Goal: Obtain resource: Download file/media

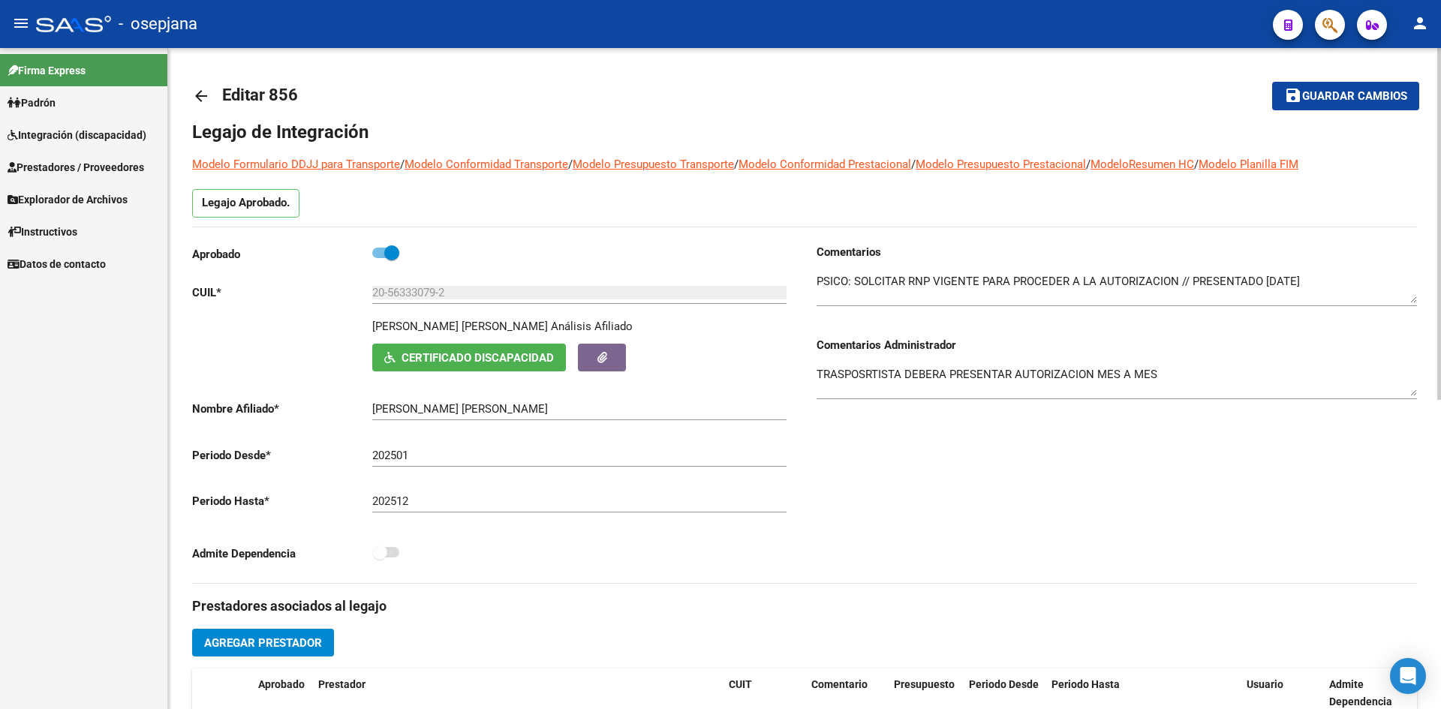
click at [1307, 90] on span "Guardar cambios" at bounding box center [1355, 97] width 105 height 14
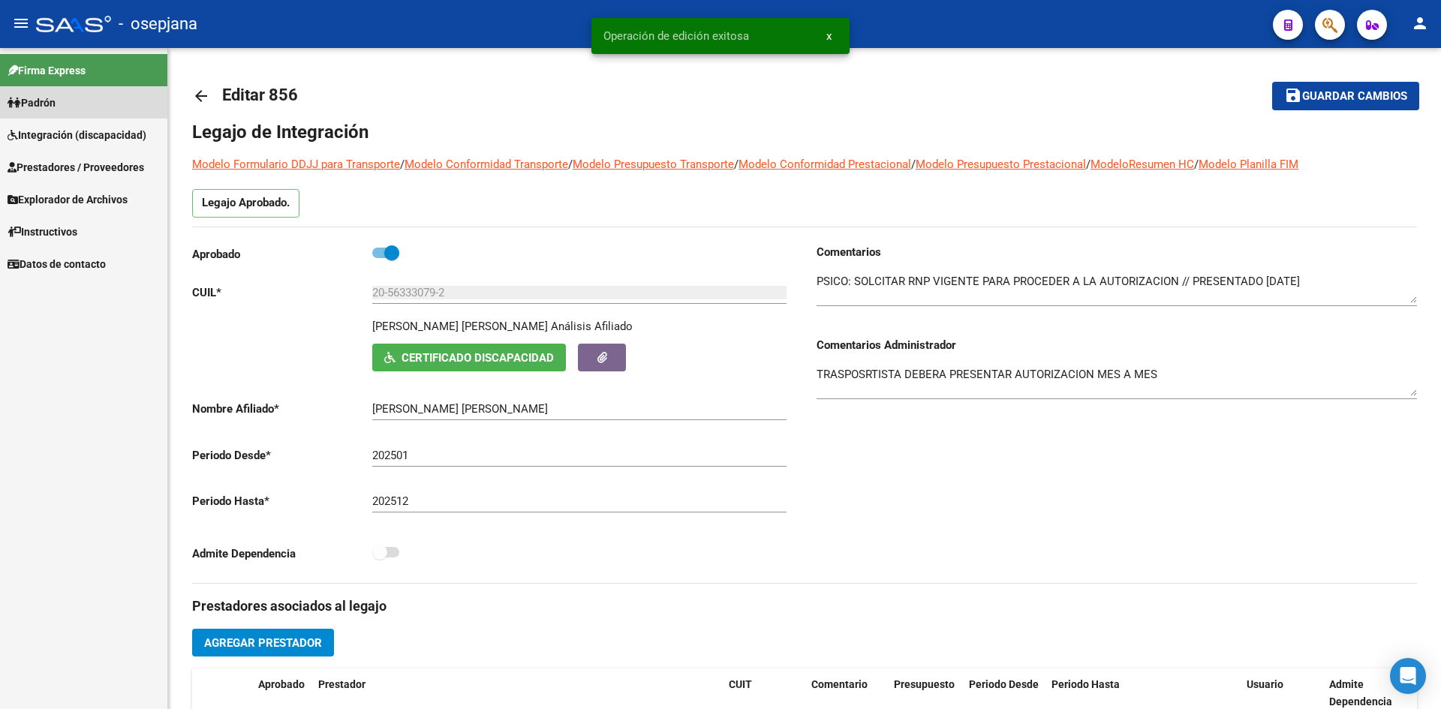
click at [50, 99] on span "Padrón" at bounding box center [32, 103] width 48 height 17
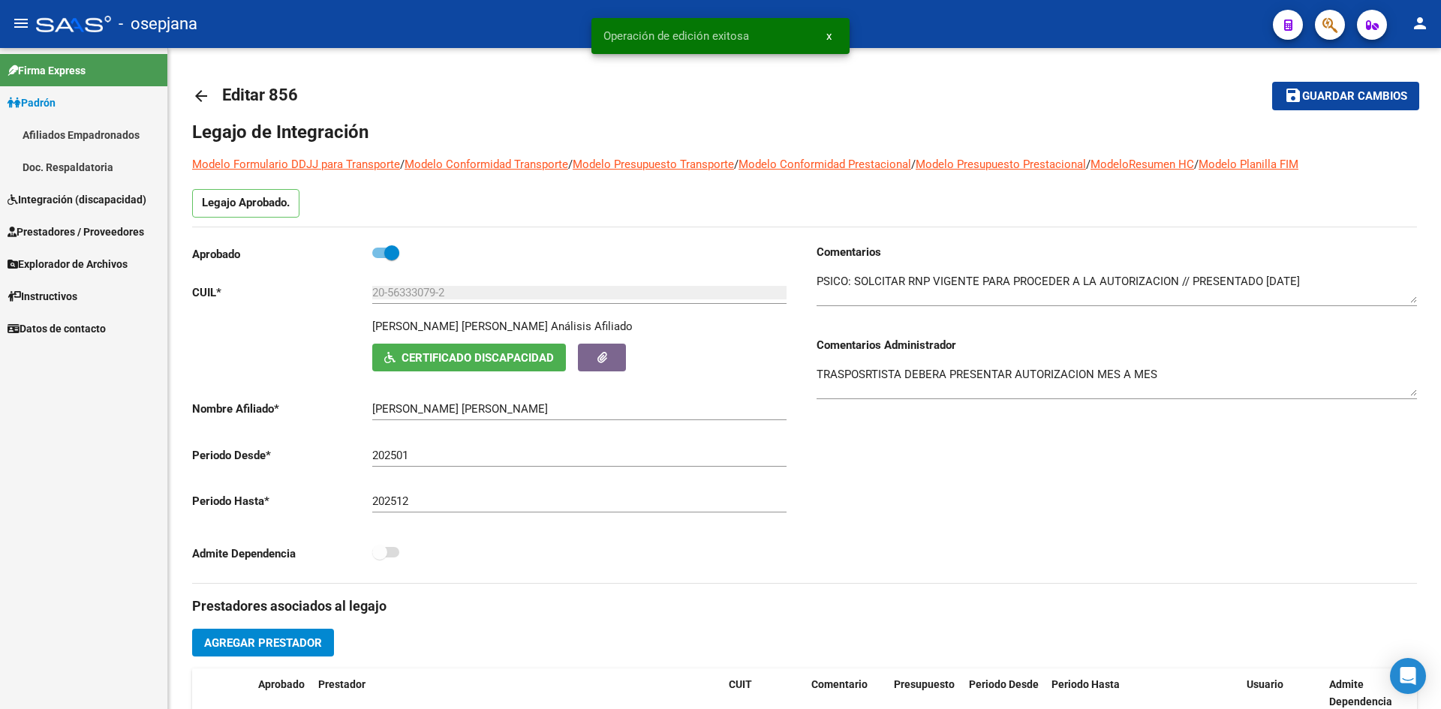
click at [83, 235] on span "Prestadores / Proveedores" at bounding box center [76, 232] width 137 height 17
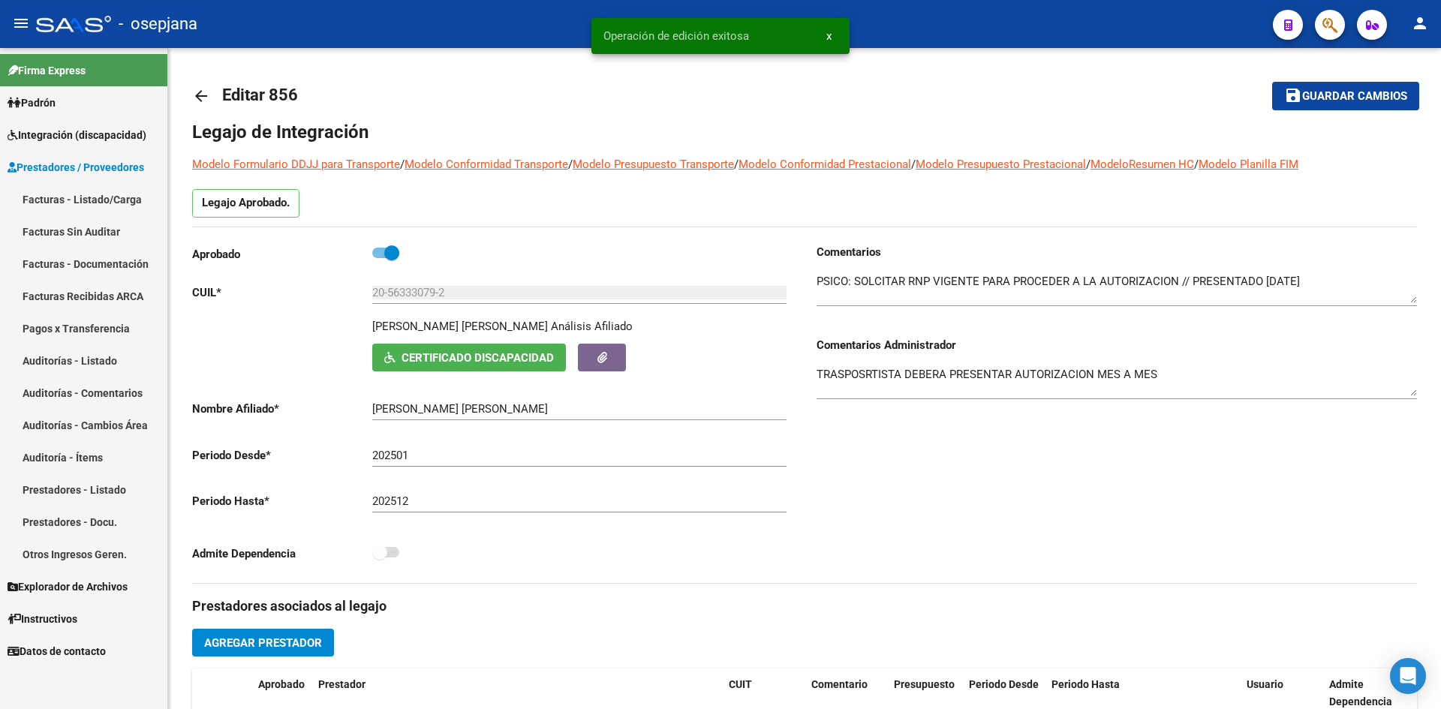
click at [72, 127] on span "Integración (discapacidad)" at bounding box center [77, 135] width 139 height 17
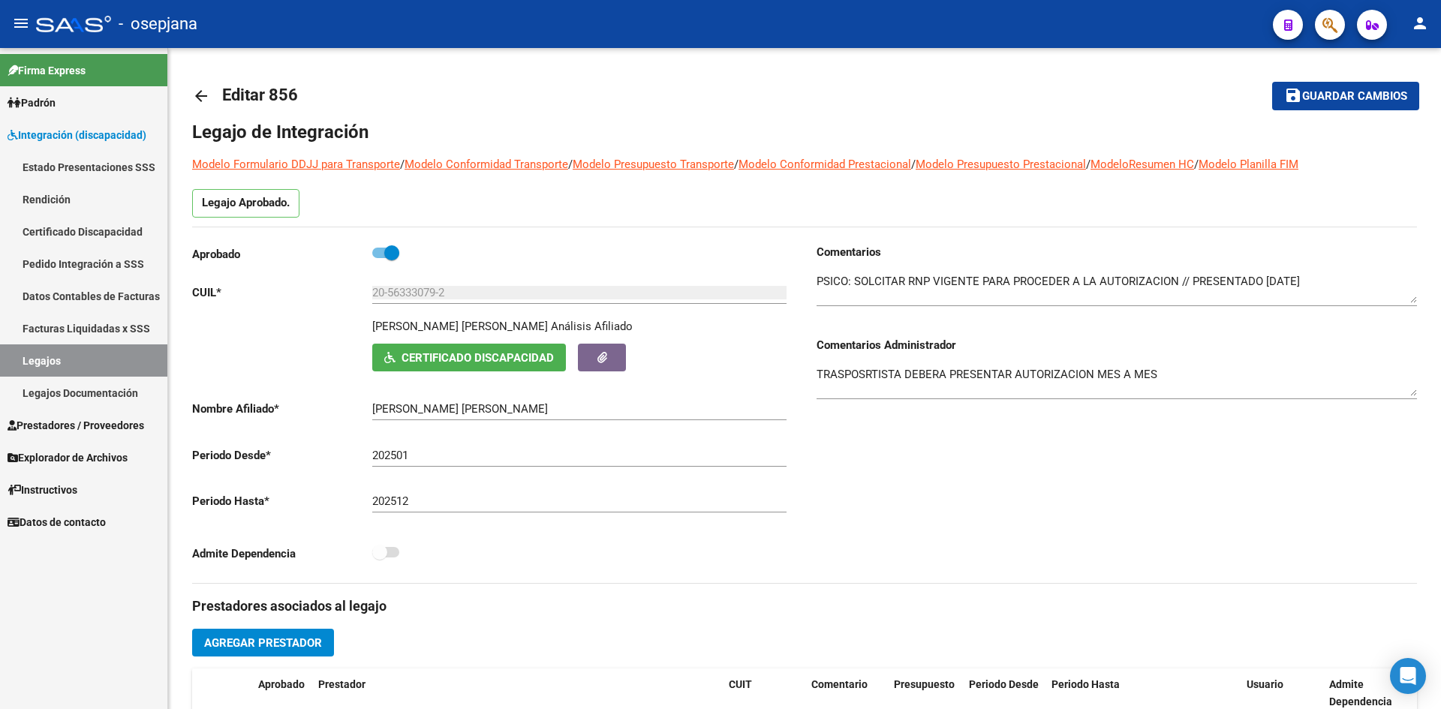
click at [54, 363] on link "Legajos" at bounding box center [83, 361] width 167 height 32
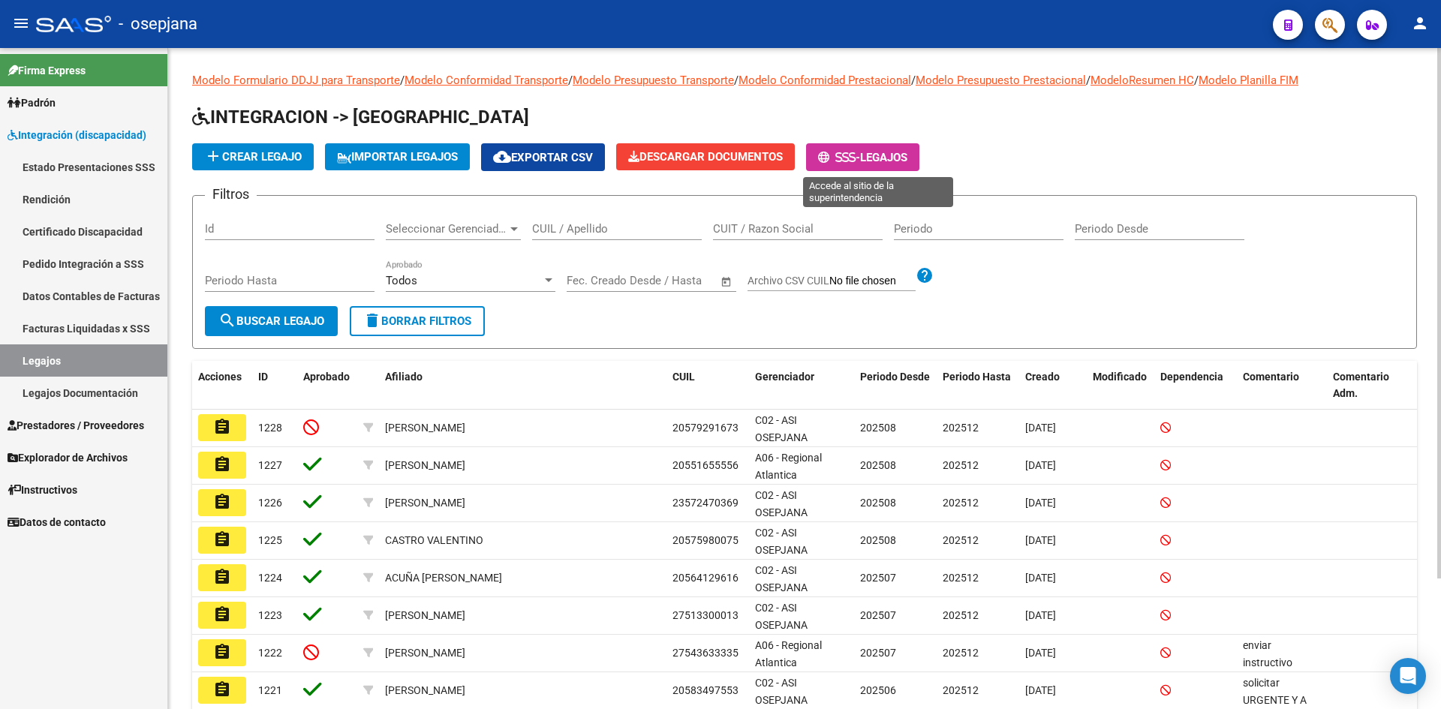
click at [849, 153] on icon at bounding box center [845, 157] width 7 height 11
click at [583, 216] on div "CUIL / Apellido" at bounding box center [617, 224] width 170 height 32
click at [577, 228] on input "CUIL / Apellido" at bounding box center [617, 229] width 170 height 14
paste input "20566392934"
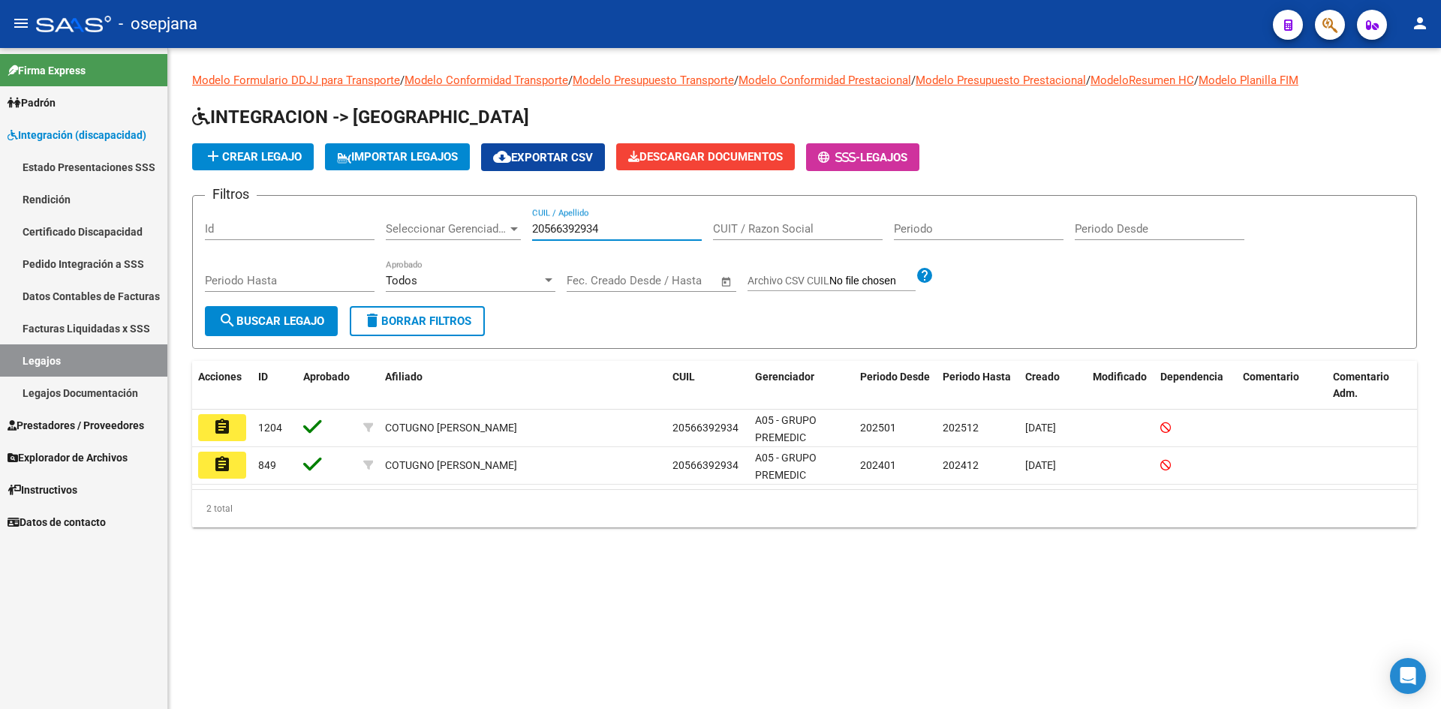
type input "20566392934"
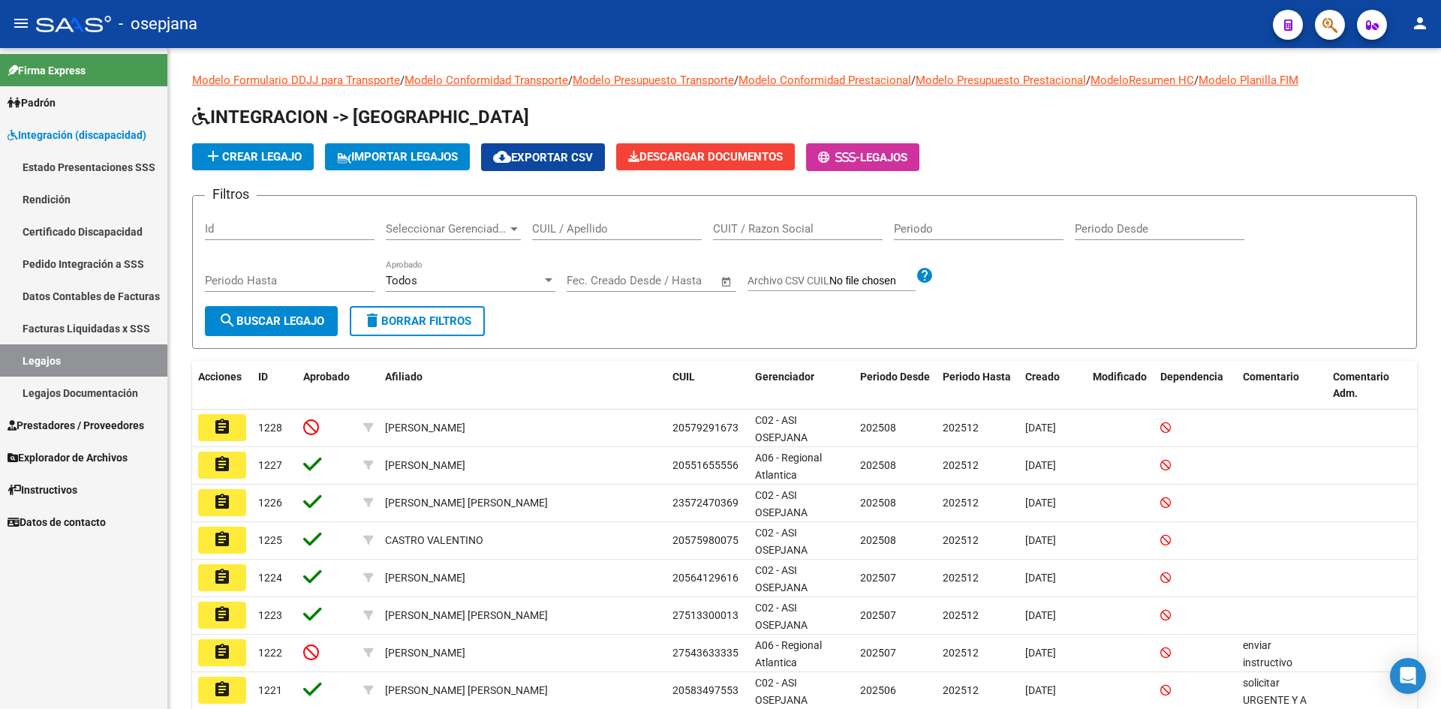
click at [123, 359] on link "Legajos" at bounding box center [83, 361] width 167 height 32
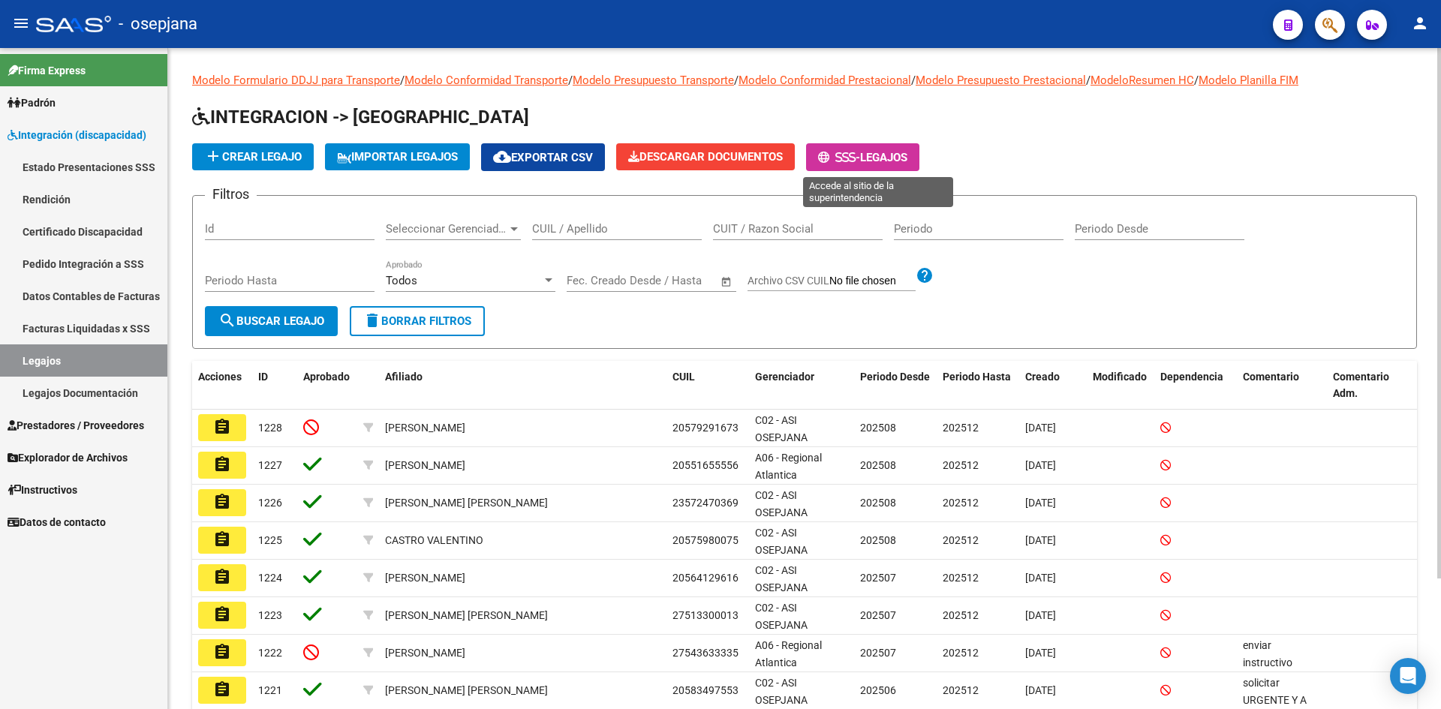
click at [876, 150] on span "- Legajos" at bounding box center [862, 157] width 89 height 14
click at [556, 225] on input "CUIL / Apellido" at bounding box center [617, 229] width 170 height 14
paste input "CUIL Año Presentación Fecha Vencimiento Archivo 20566392934"
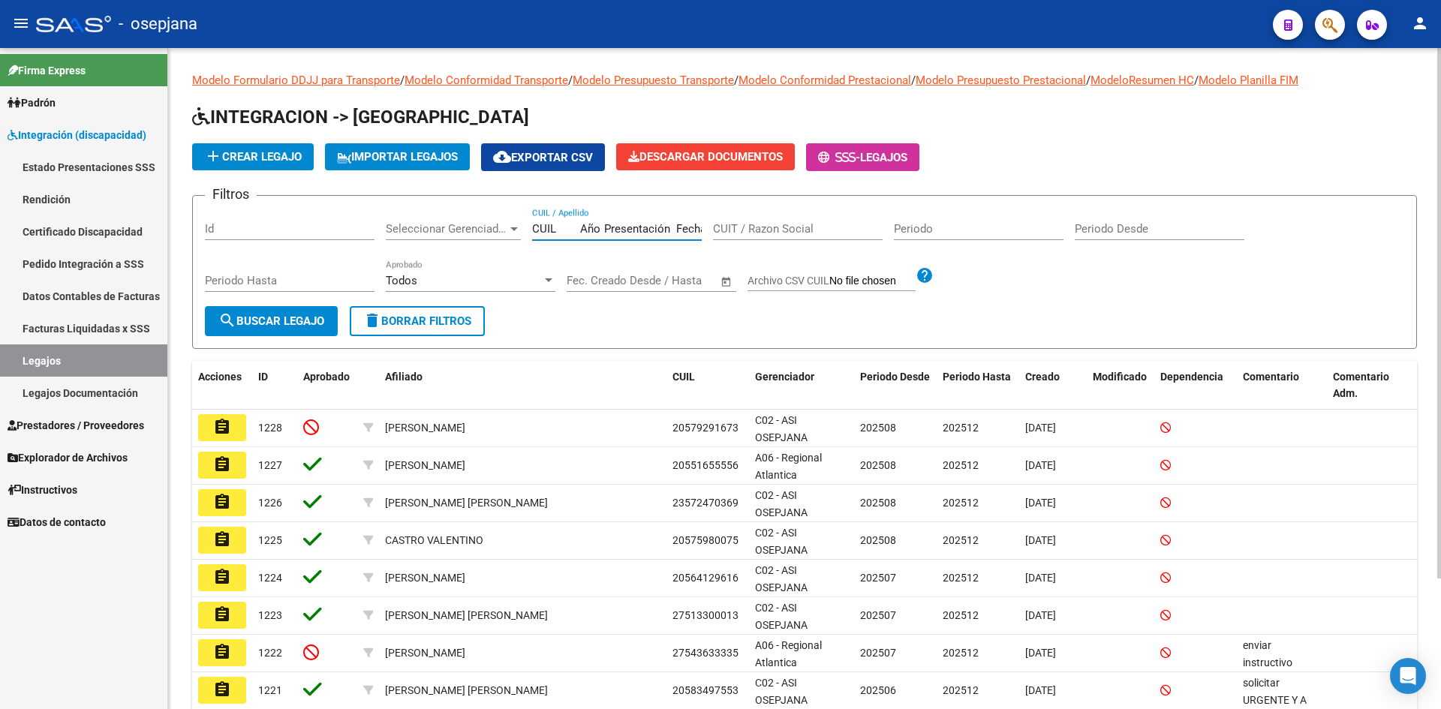
scroll to position [0, 208]
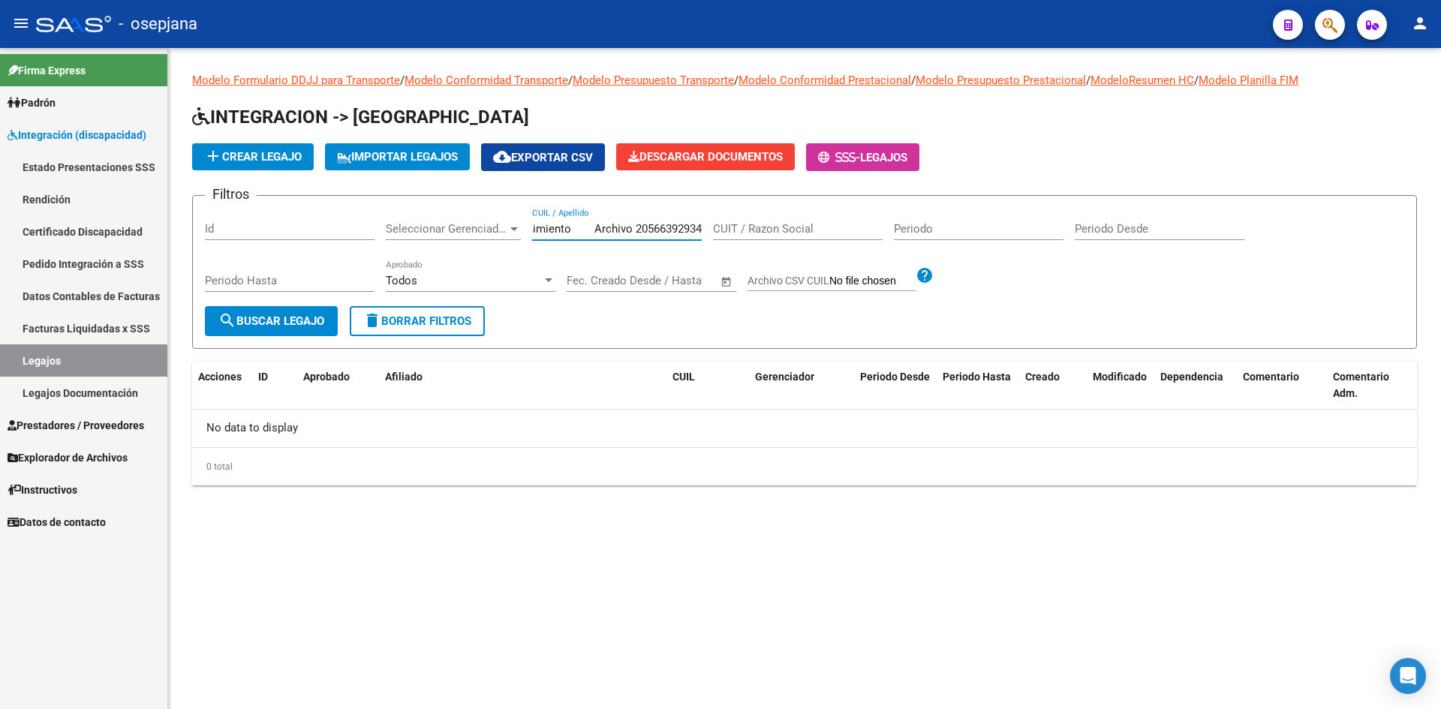
drag, startPoint x: 534, startPoint y: 225, endPoint x: 732, endPoint y: 229, distance: 198.2
click at [732, 229] on div "Filtros Id Seleccionar Gerenciador Seleccionar Gerenciador CUIL Año Presentació…" at bounding box center [805, 257] width 1200 height 98
drag, startPoint x: 535, startPoint y: 228, endPoint x: 697, endPoint y: 228, distance: 162.2
click at [697, 228] on input "CUIL Año Presentación Fecha Ven" at bounding box center [617, 229] width 170 height 14
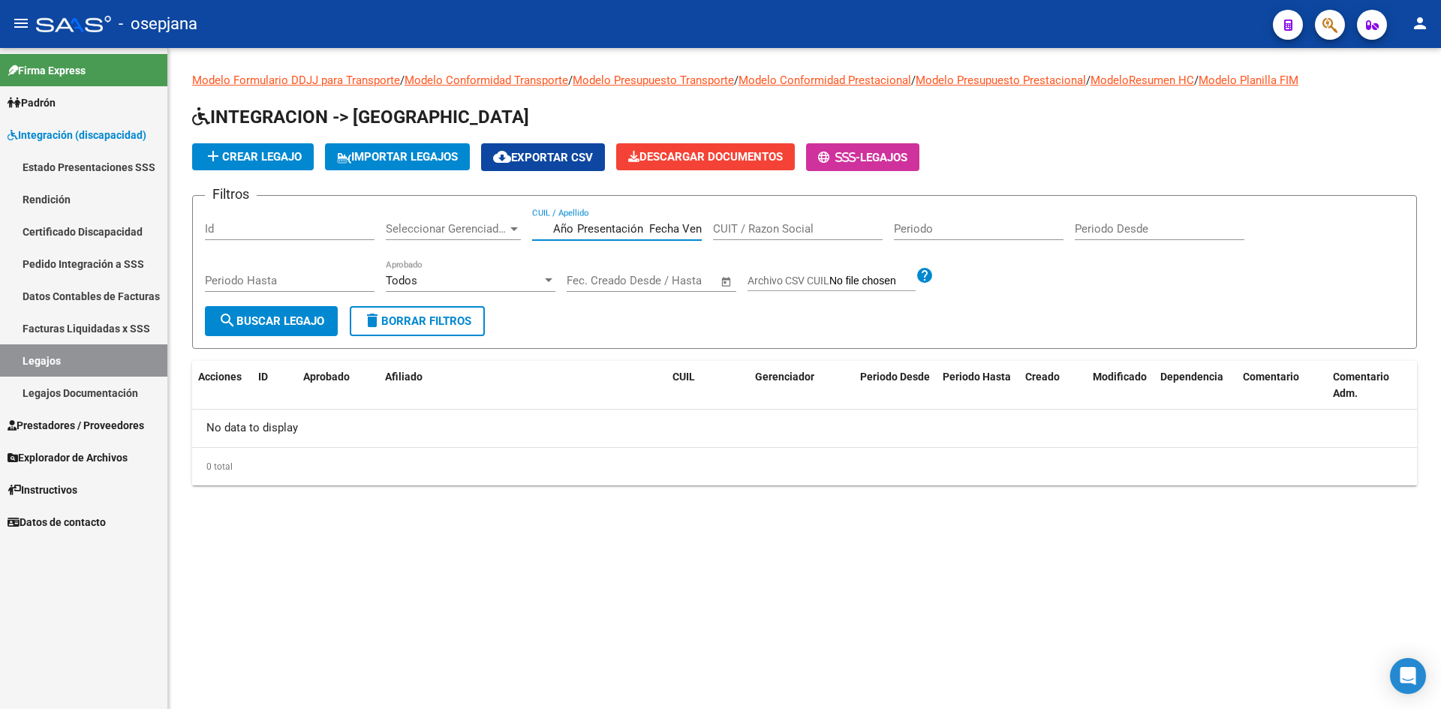
type input "n"
click at [580, 224] on input "n" at bounding box center [617, 229] width 170 height 14
paste input "CUIL Año Presentación Fecha Vencimiento Archivo 20566392934"
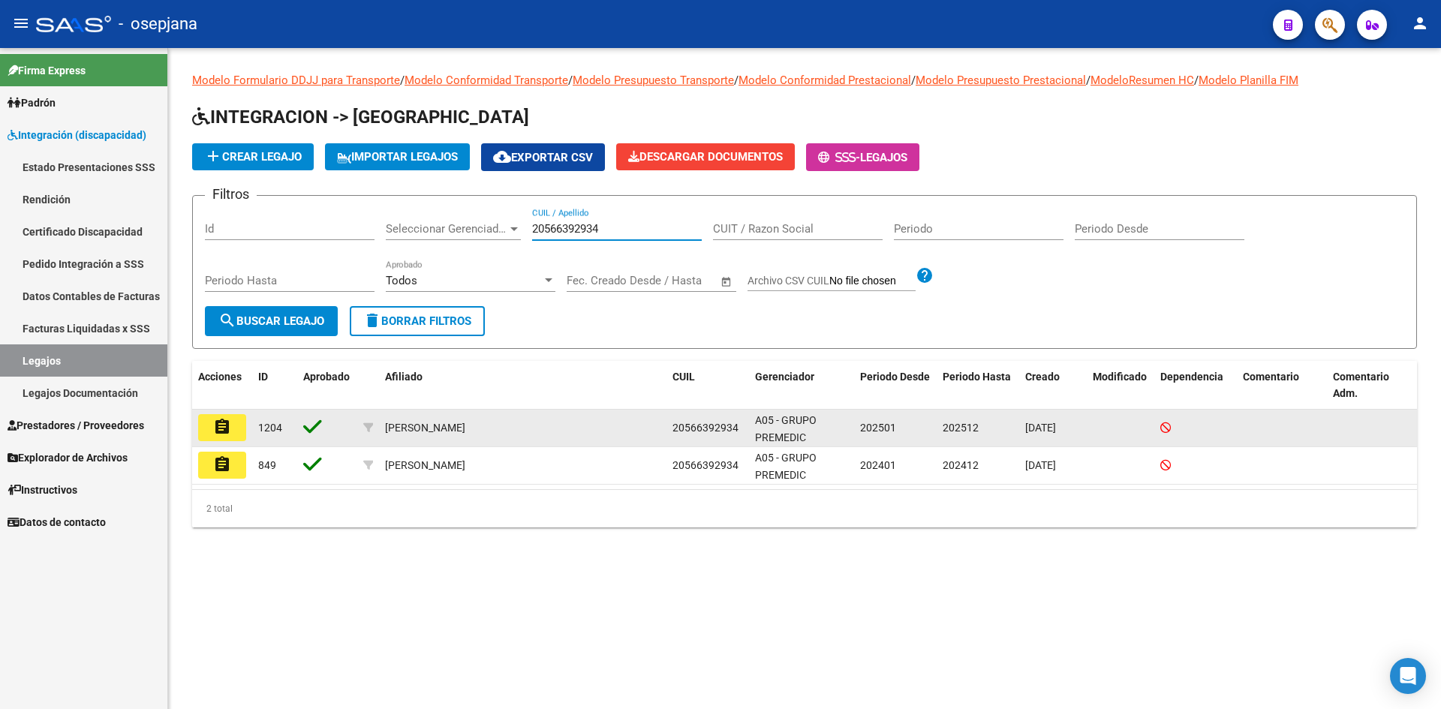
type input "20566392934"
click at [229, 422] on mat-icon "assignment" at bounding box center [222, 427] width 18 height 18
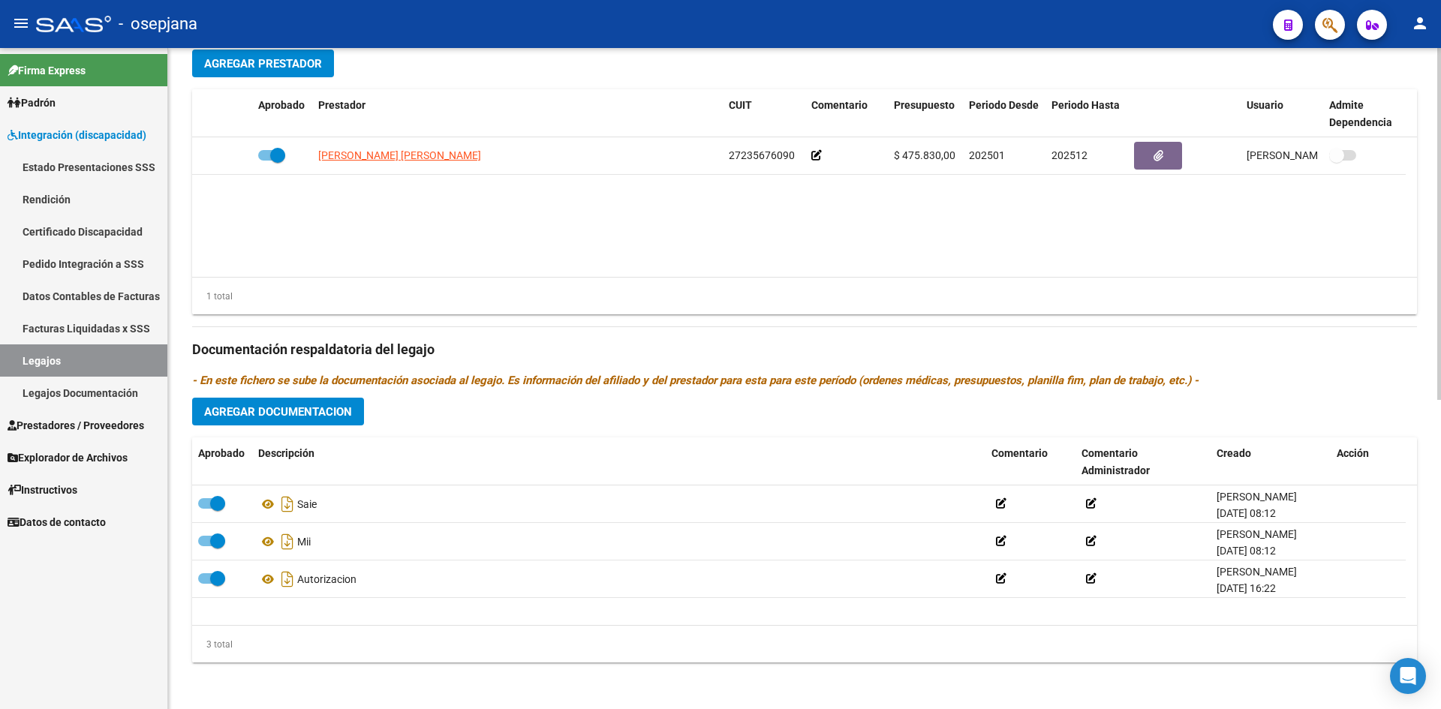
scroll to position [581, 0]
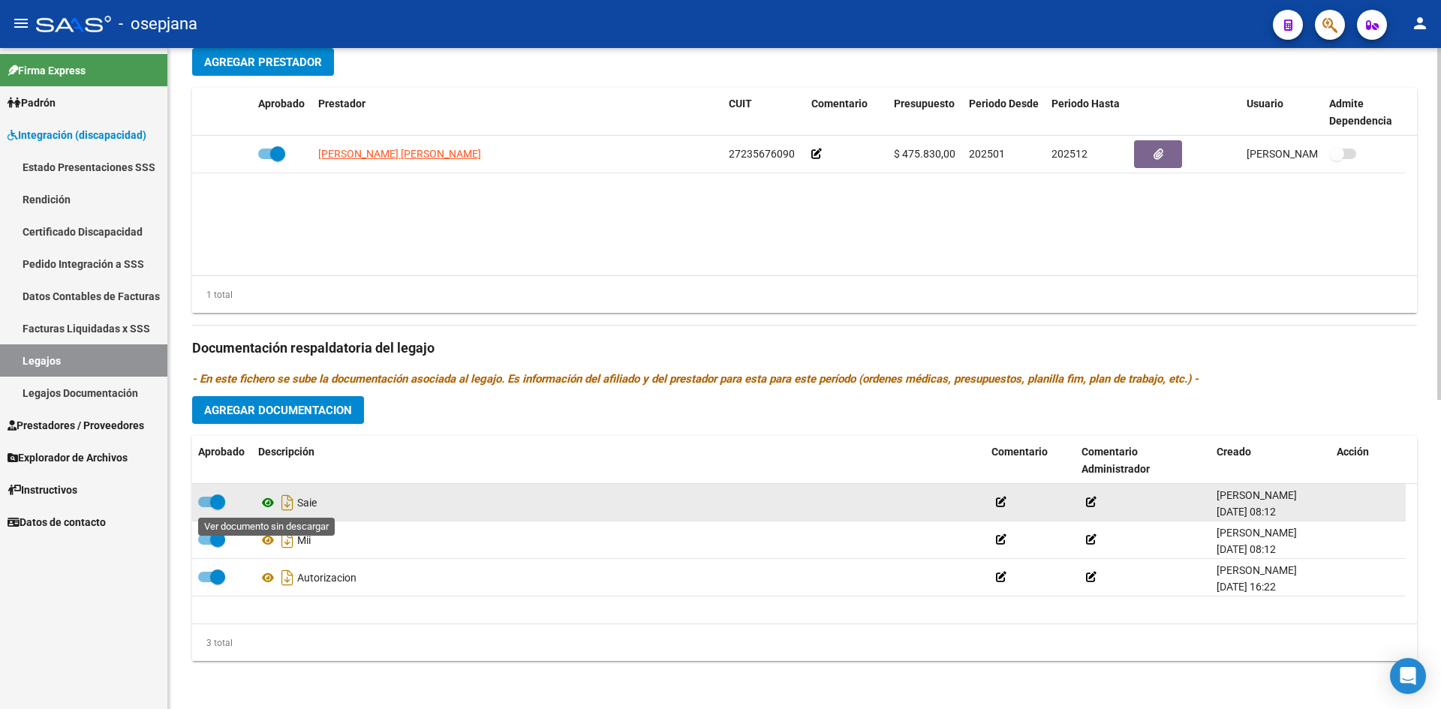
click at [268, 498] on icon at bounding box center [268, 503] width 20 height 18
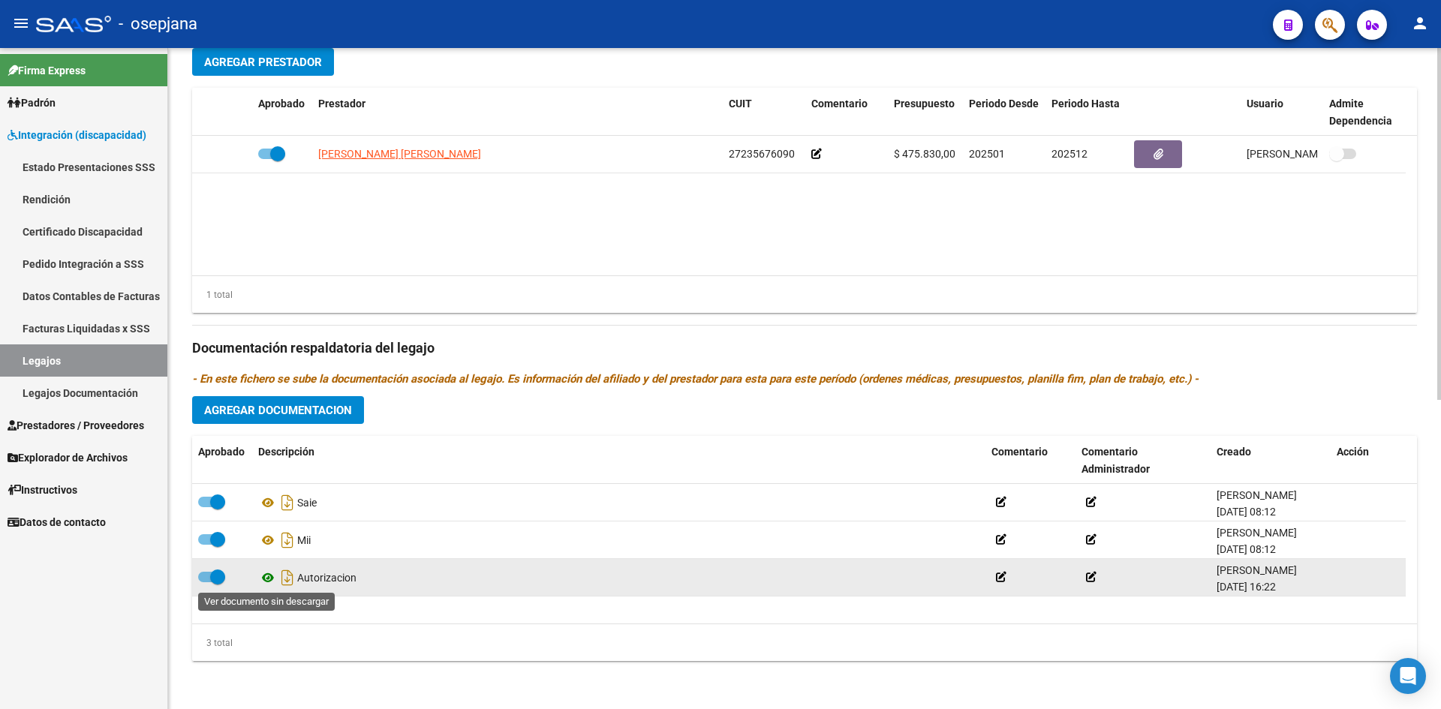
click at [264, 574] on icon at bounding box center [268, 578] width 20 height 18
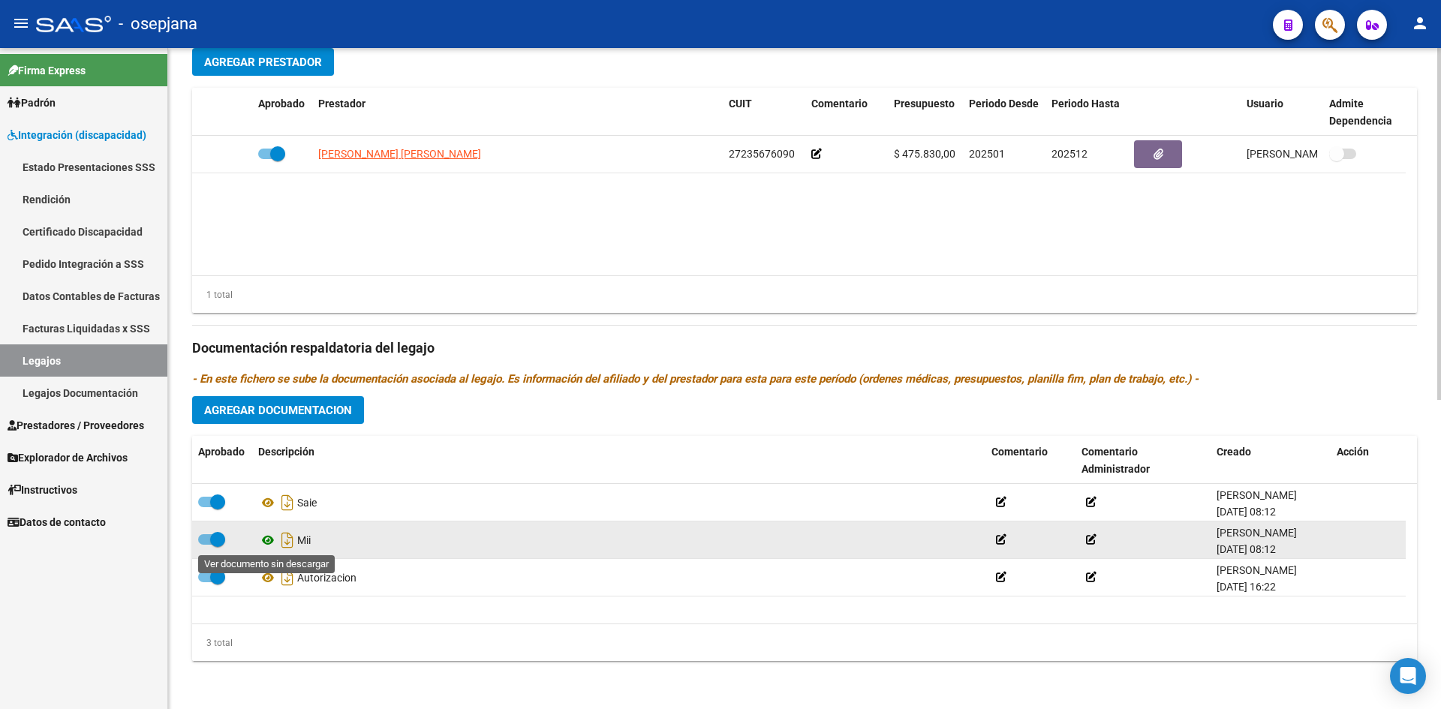
click at [269, 540] on icon at bounding box center [268, 541] width 20 height 18
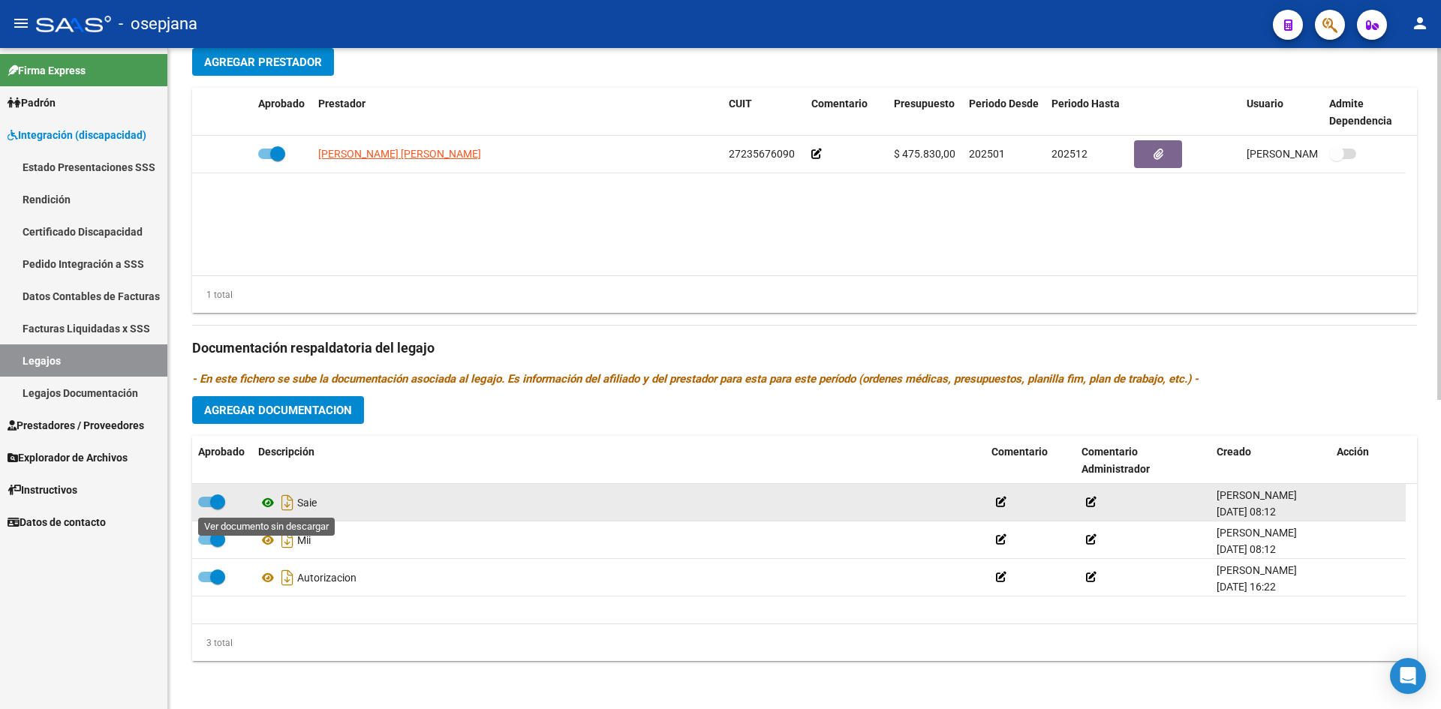
click at [273, 501] on icon at bounding box center [268, 503] width 20 height 18
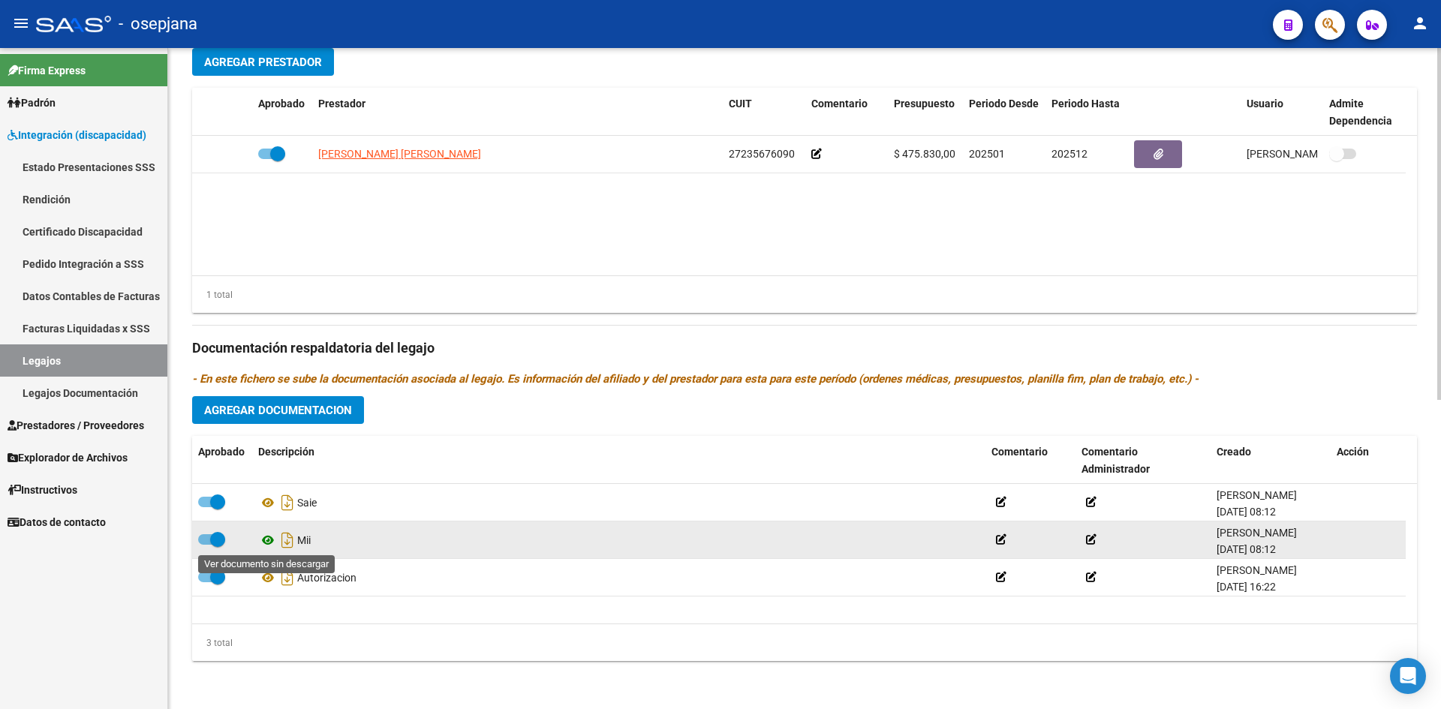
click at [271, 535] on icon at bounding box center [268, 541] width 20 height 18
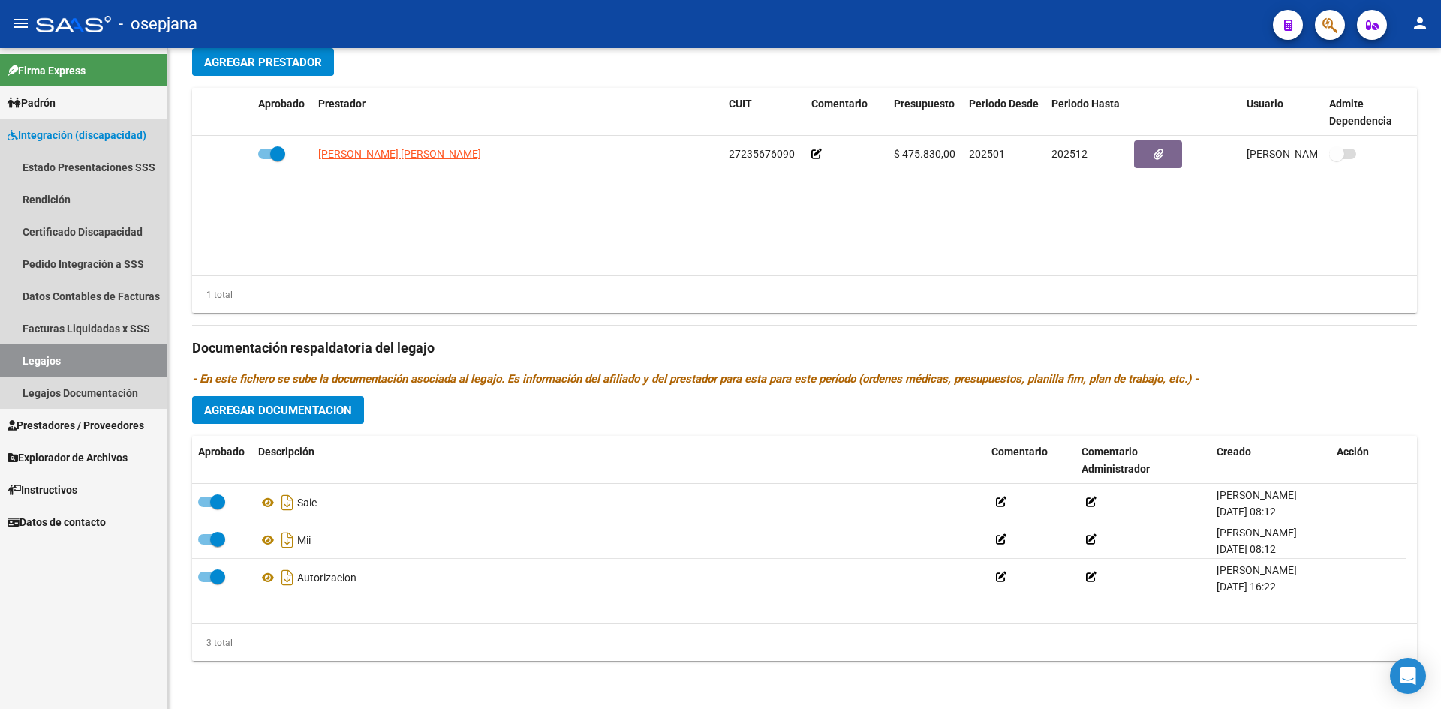
click at [59, 125] on link "Integración (discapacidad)" at bounding box center [83, 135] width 167 height 32
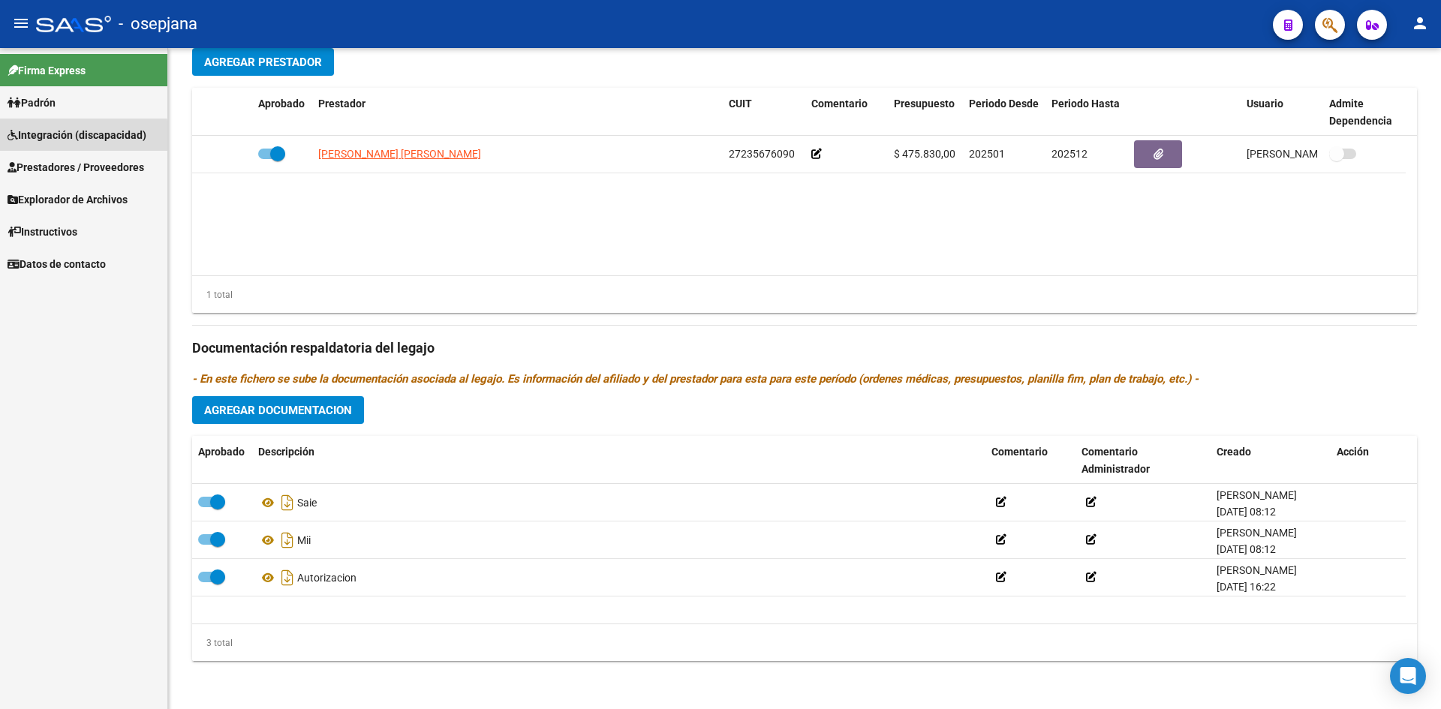
click at [79, 137] on span "Integración (discapacidad)" at bounding box center [77, 135] width 139 height 17
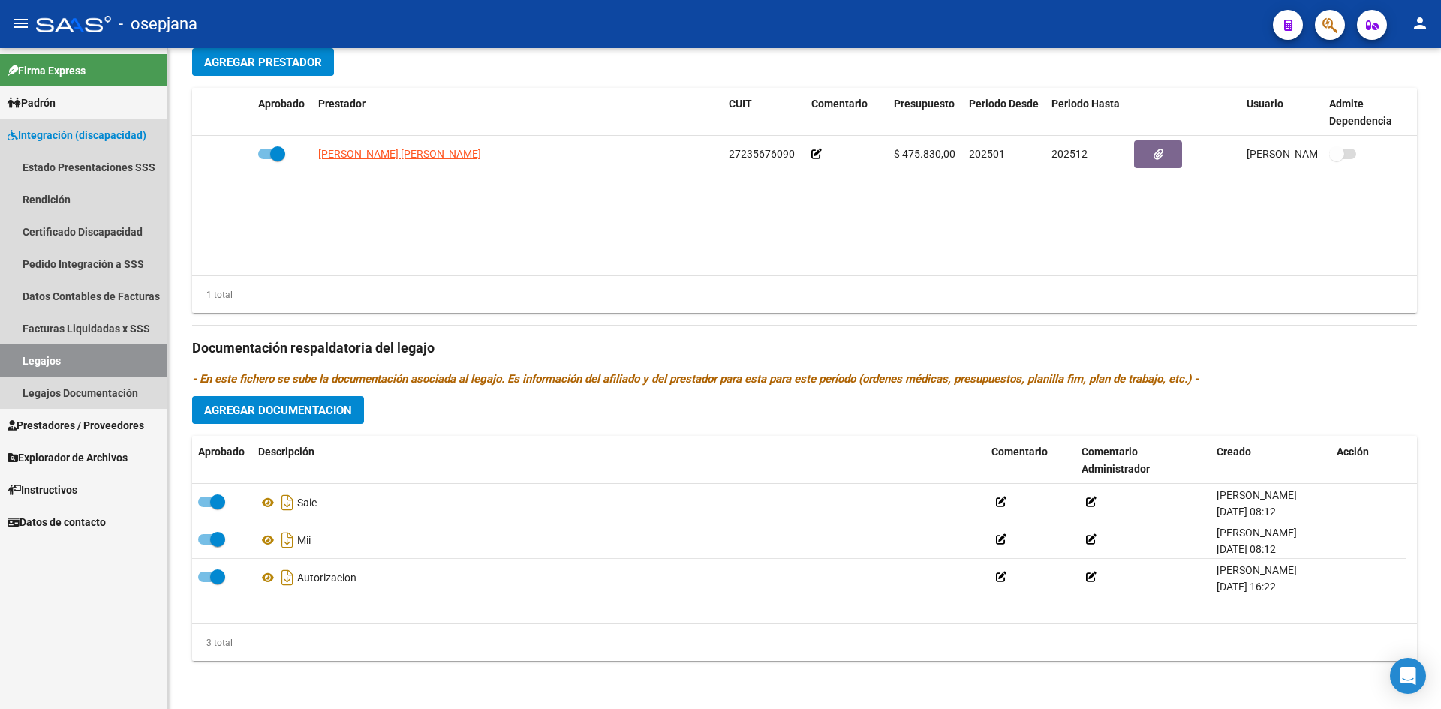
click at [104, 355] on link "Legajos" at bounding box center [83, 361] width 167 height 32
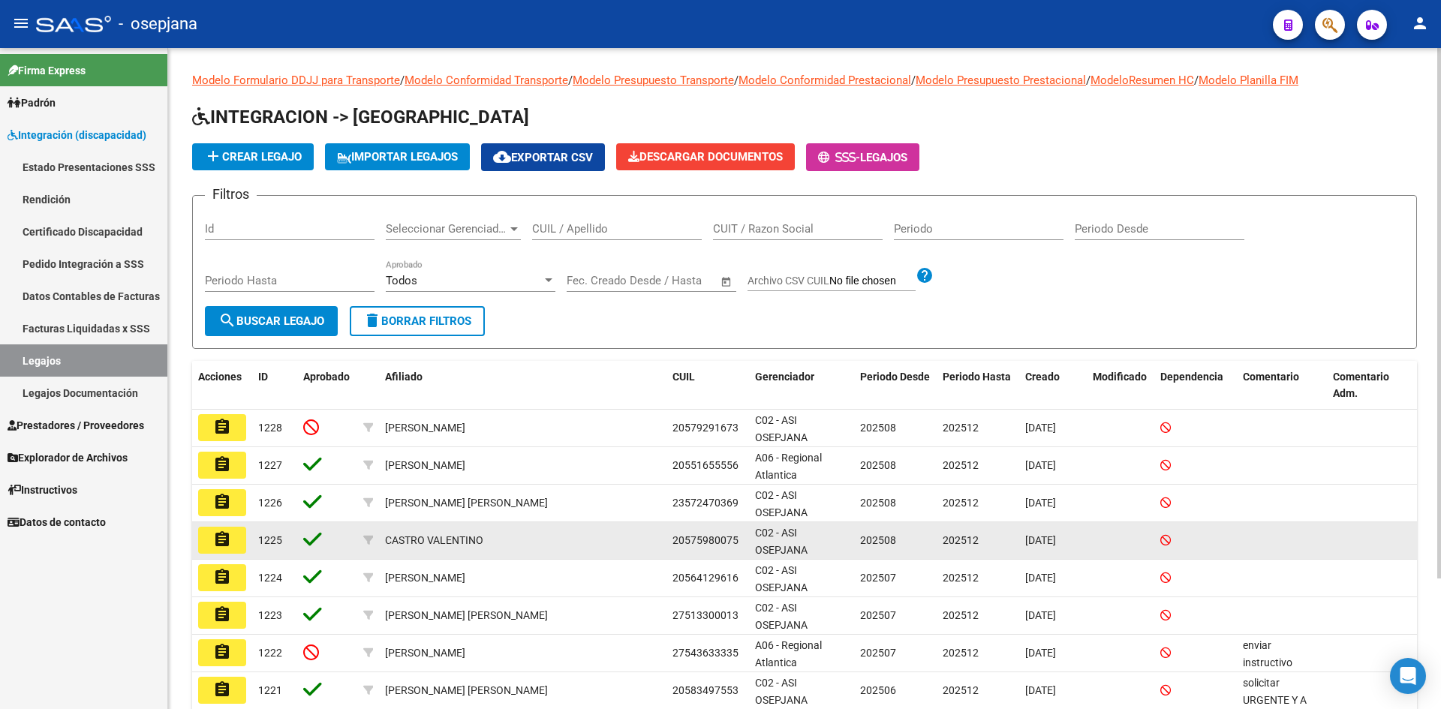
scroll to position [163, 0]
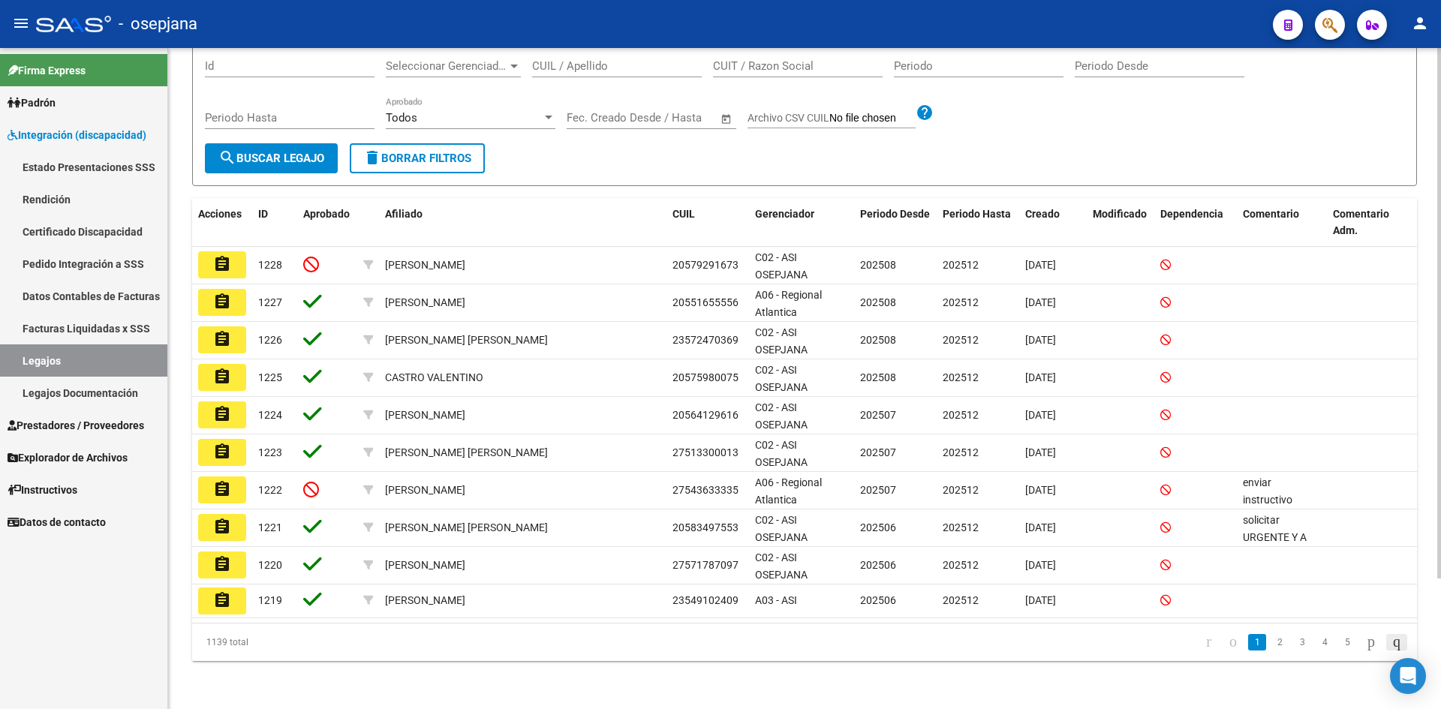
click at [1391, 647] on icon "go to last page" at bounding box center [1397, 642] width 12 height 18
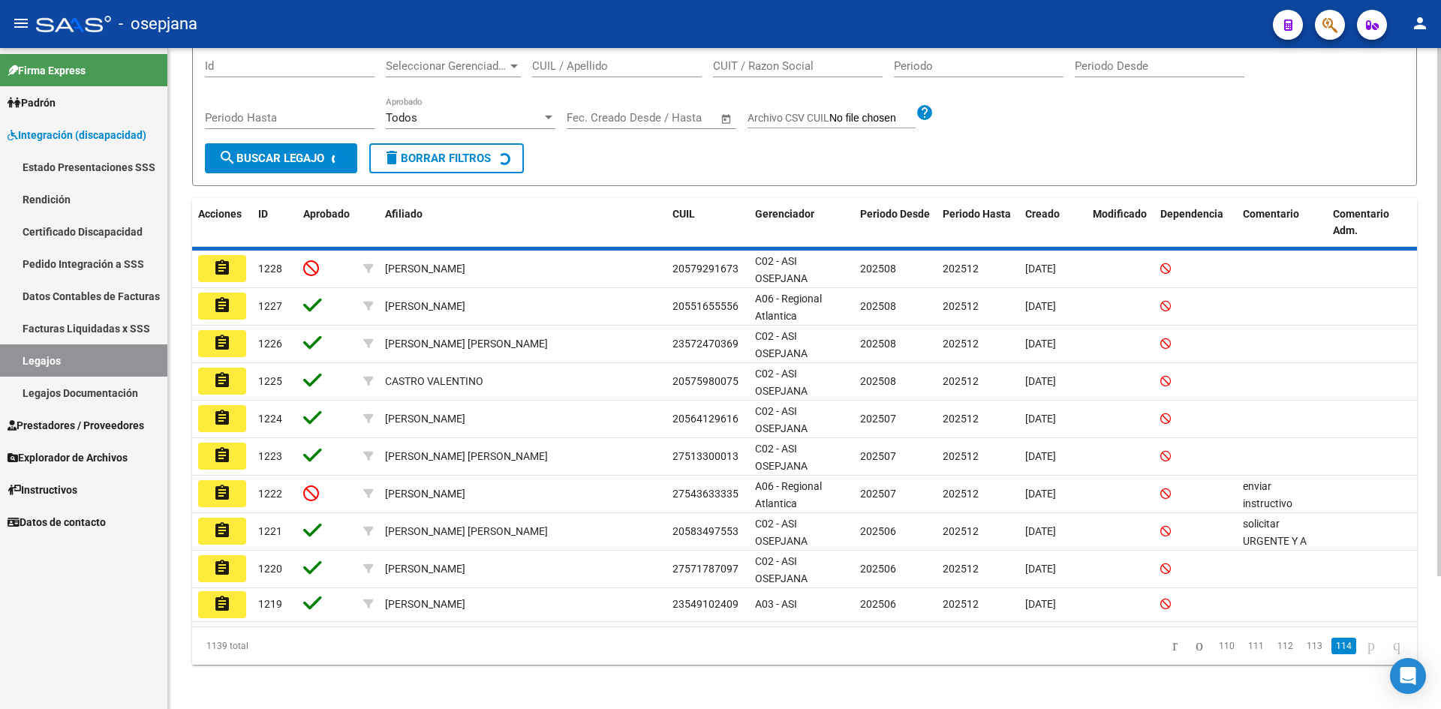
scroll to position [114, 0]
